Goal: Transaction & Acquisition: Purchase product/service

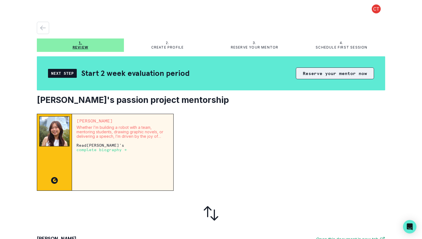
click at [309, 73] on button "Reserve your mentor now" at bounding box center [335, 74] width 78 height 12
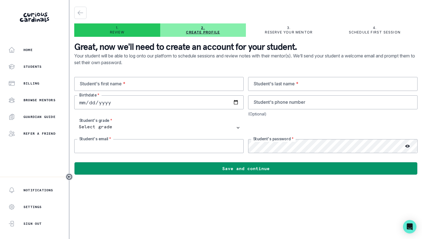
type input "[EMAIL_ADDRESS][DOMAIN_NAME]"
click at [40, 64] on div "Students" at bounding box center [38, 66] width 60 height 7
